Goal: Use online tool/utility: Utilize a website feature to perform a specific function

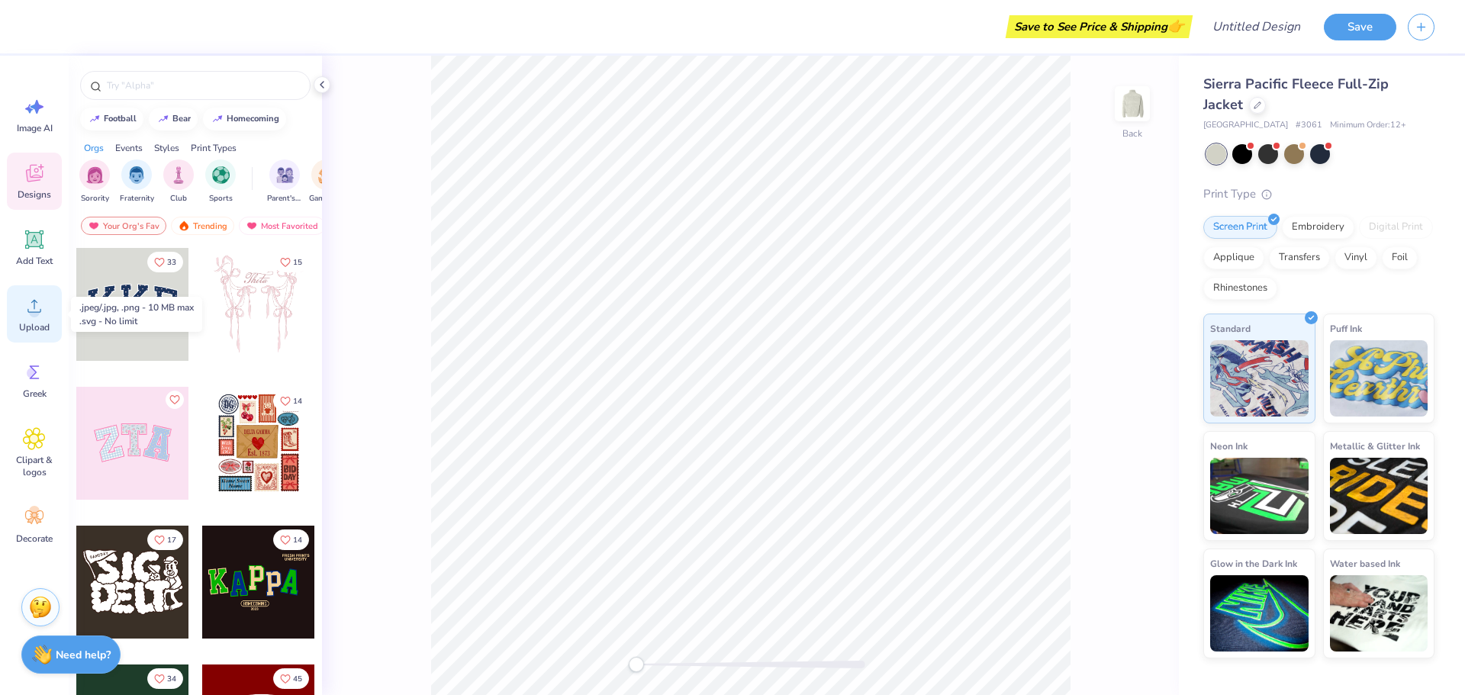
click at [37, 311] on circle at bounding box center [34, 312] width 11 height 11
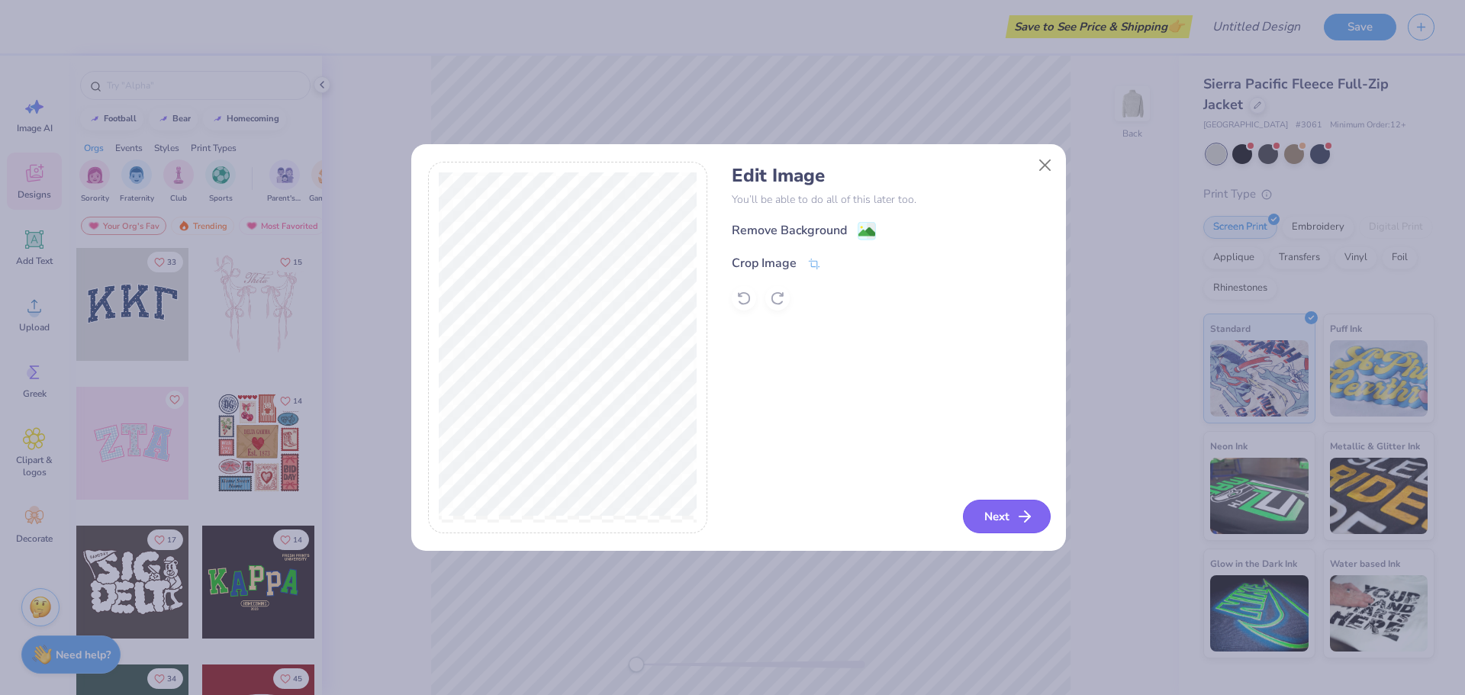
click at [991, 524] on button "Next" at bounding box center [1007, 517] width 88 height 34
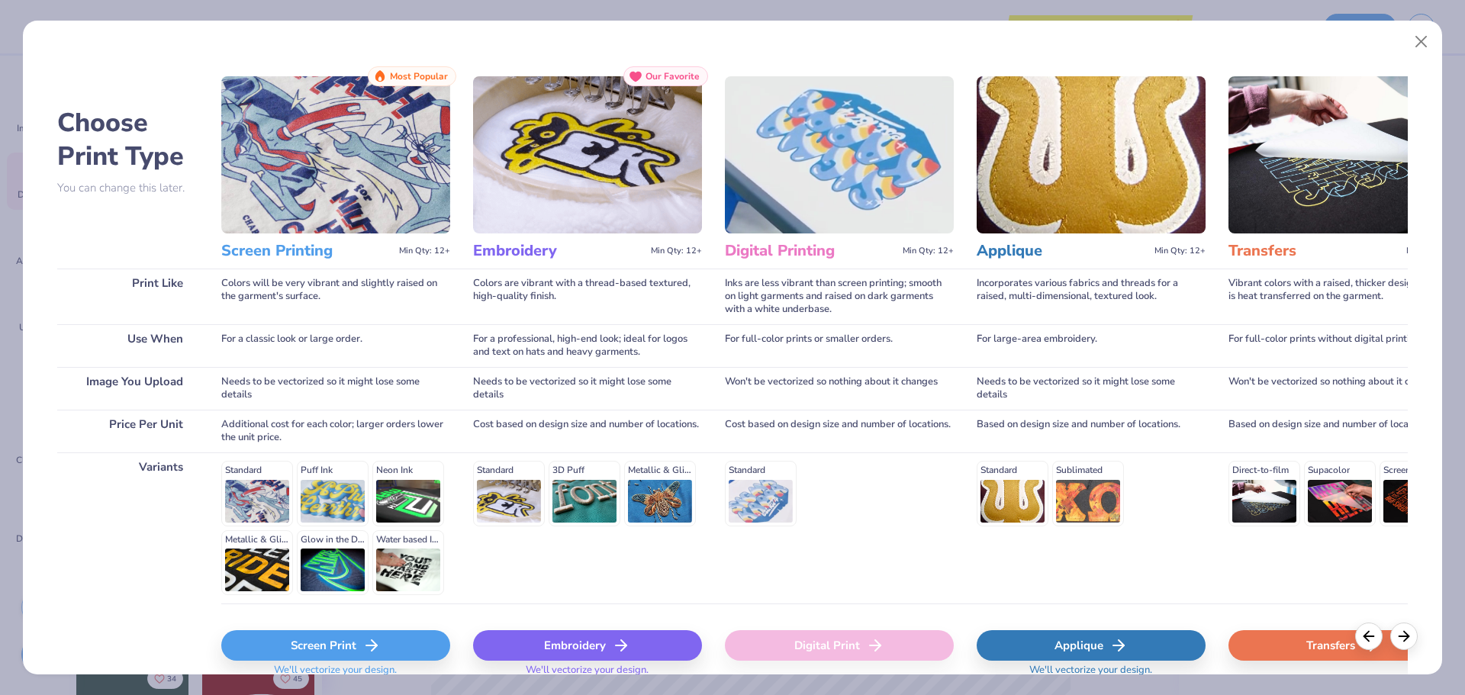
click at [347, 631] on div "Screen Print" at bounding box center [335, 645] width 229 height 31
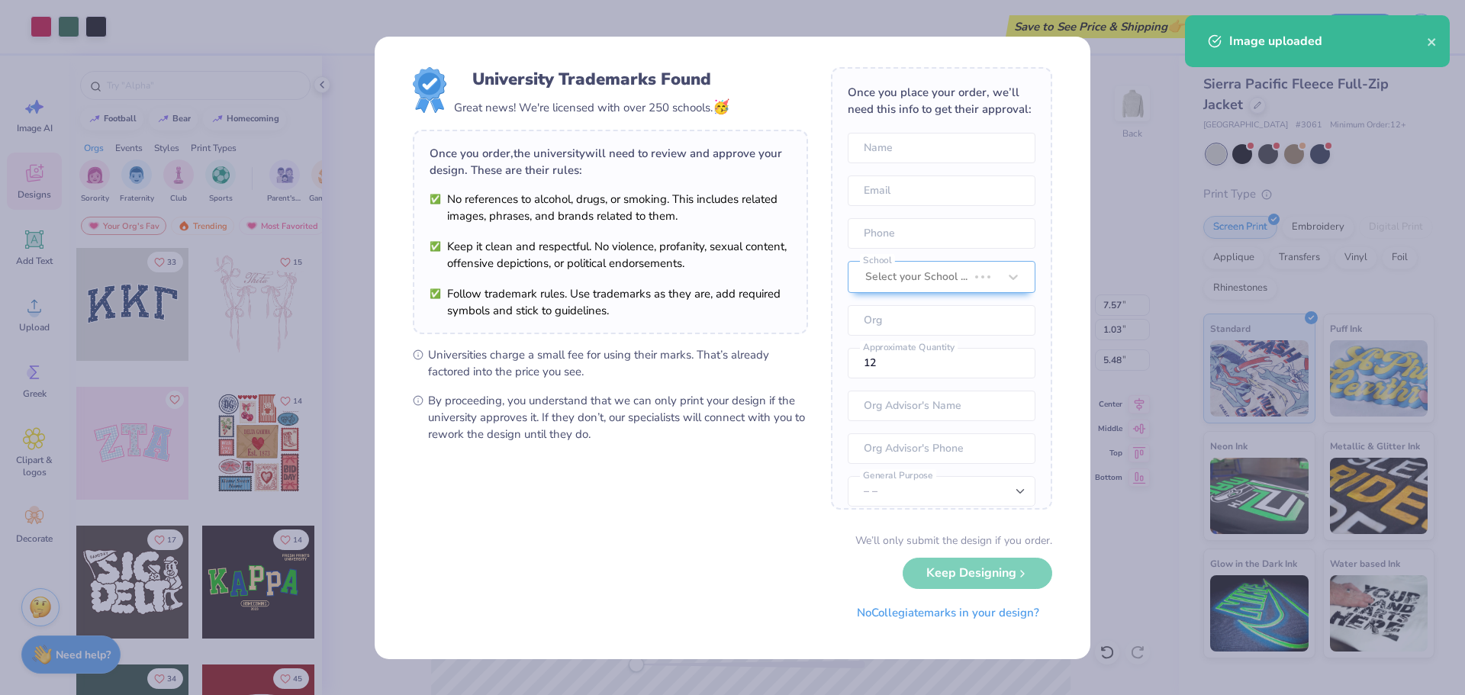
click at [856, 263] on body "Art colors Save to See Price & Shipping 👉 Design Title Save Image AI Designs Ad…" at bounding box center [732, 347] width 1465 height 695
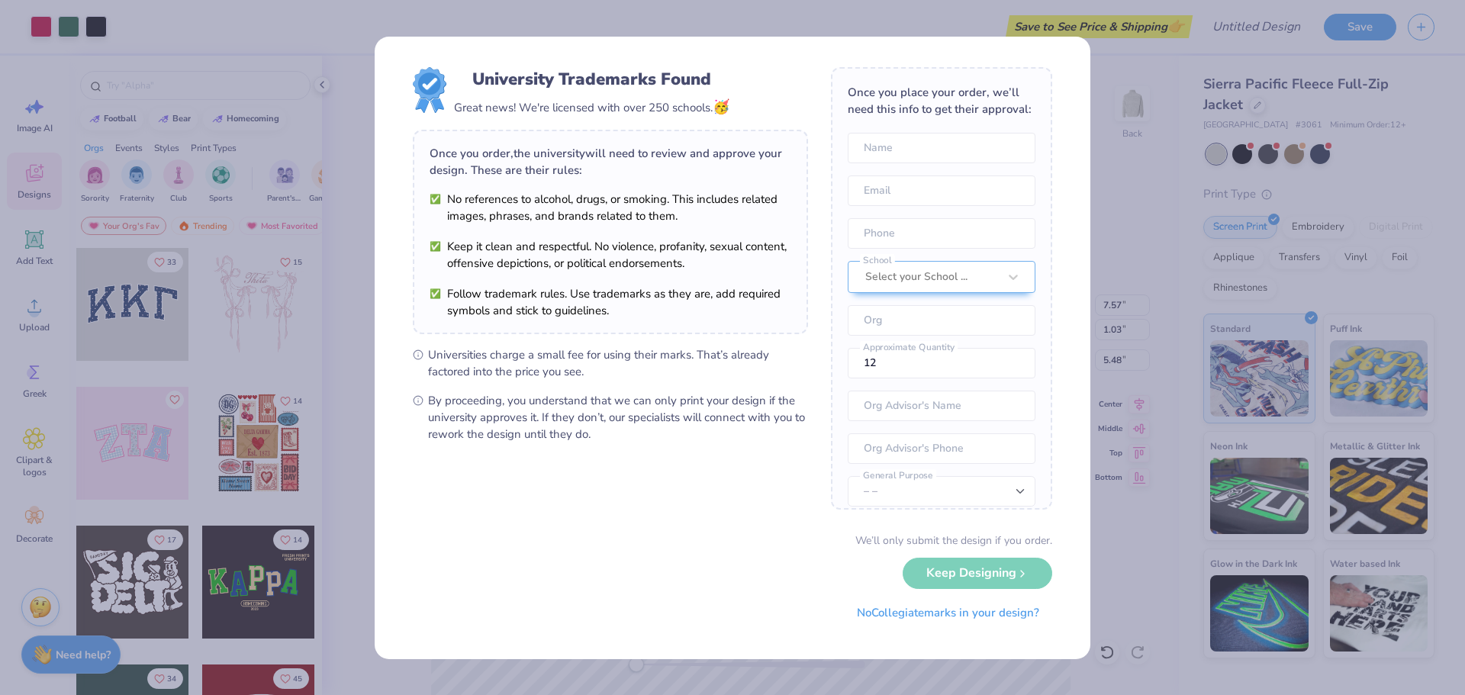
click at [979, 586] on div "We’ll only submit the design if you order. Keep Designing No Collegiate marks i…" at bounding box center [733, 581] width 640 height 96
click at [978, 573] on div "We’ll only submit the design if you order. Keep Designing No Collegiate marks i…" at bounding box center [733, 581] width 640 height 96
click at [944, 617] on button "No Collegiate marks in your design?" at bounding box center [948, 609] width 208 height 31
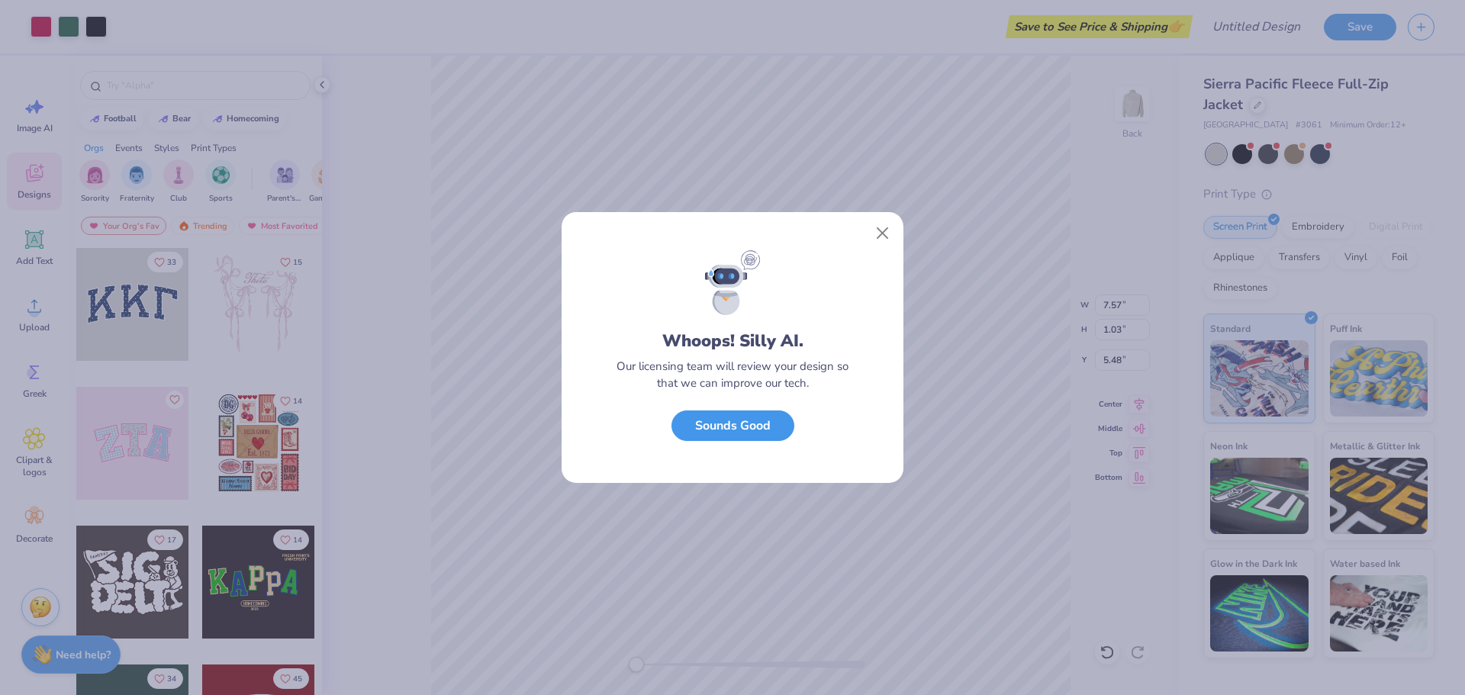
click at [771, 436] on button "Sounds Good" at bounding box center [733, 426] width 123 height 31
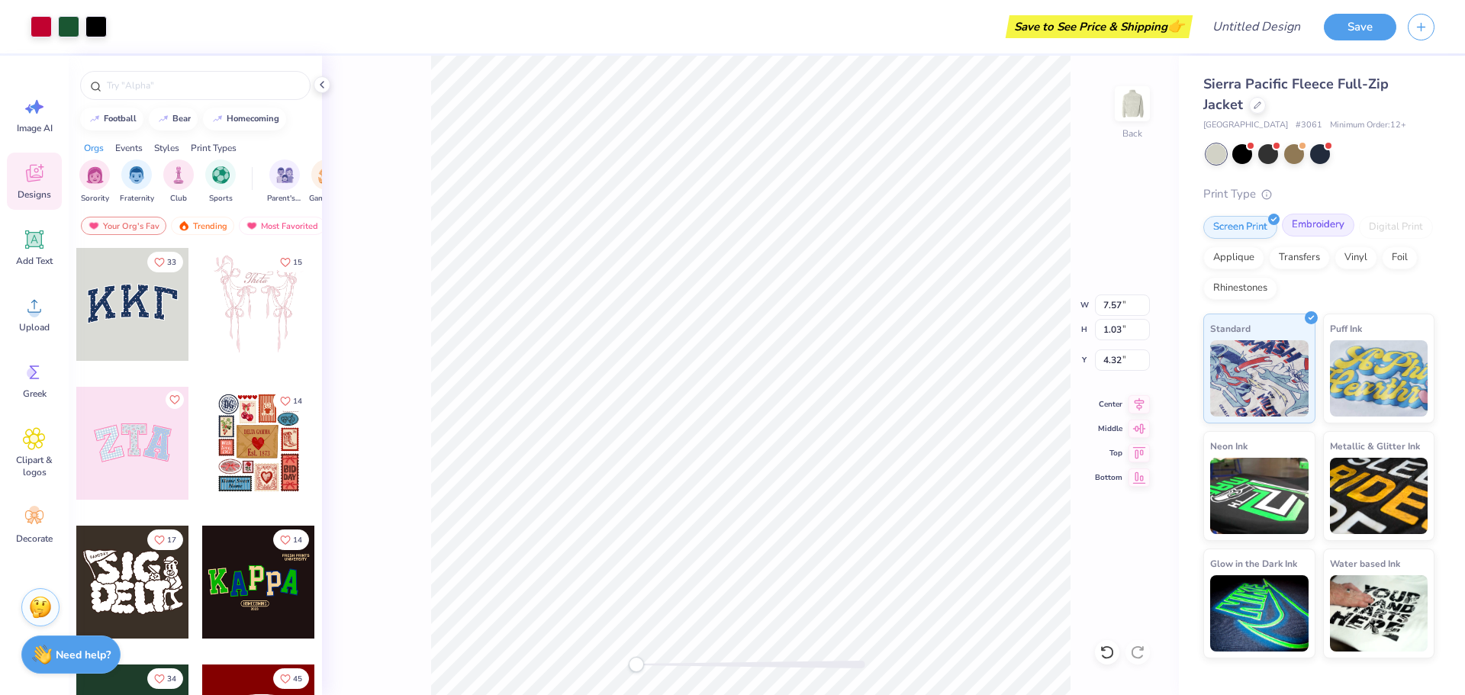
click at [1317, 231] on div "Embroidery" at bounding box center [1318, 225] width 73 height 23
